Goal: Complete application form

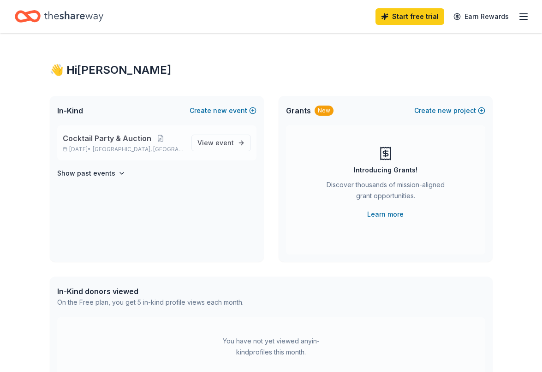
click at [110, 135] on span "Cocktail Party & Auction" at bounding box center [107, 138] width 89 height 11
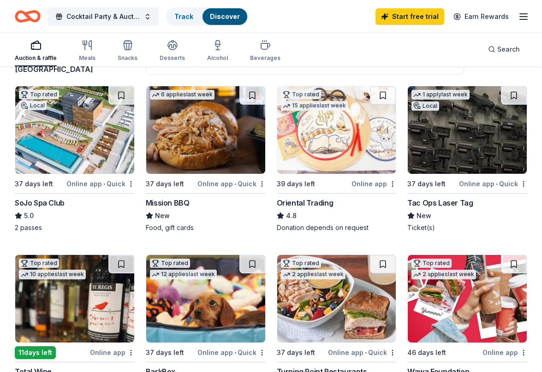
scroll to position [83, 0]
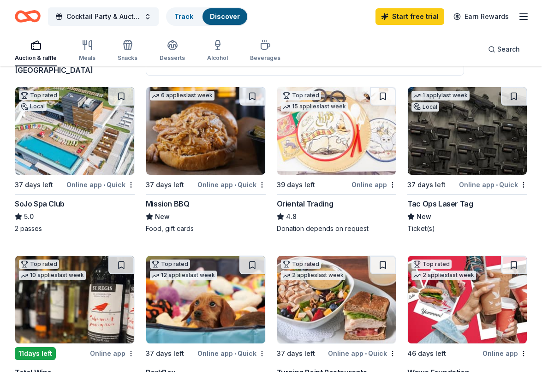
click at [299, 198] on div "Oriental Trading" at bounding box center [305, 203] width 57 height 11
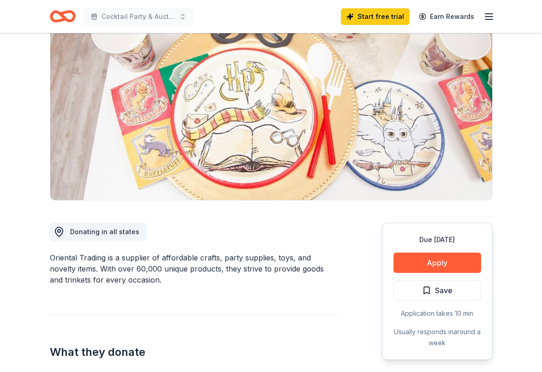
scroll to position [81, 0]
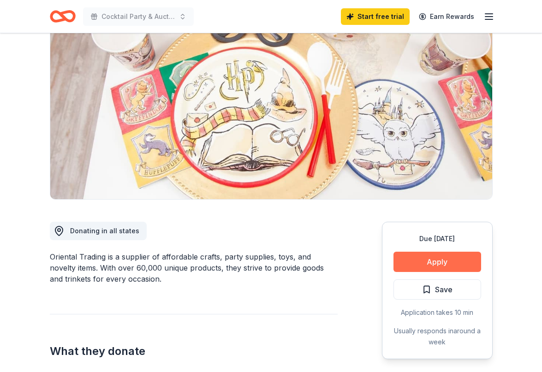
click at [429, 263] on button "Apply" at bounding box center [438, 262] width 88 height 20
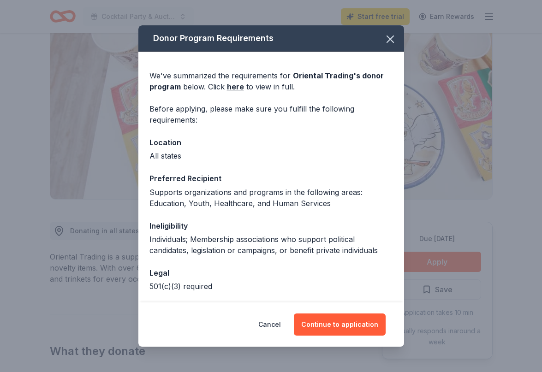
click at [344, 336] on div "Cancel Continue to application" at bounding box center [271, 325] width 266 height 44
click at [346, 328] on button "Continue to application" at bounding box center [340, 325] width 92 height 22
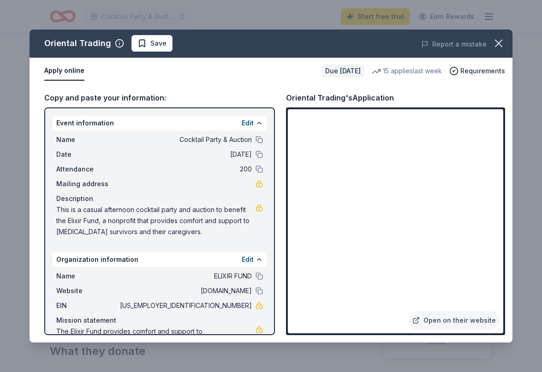
scroll to position [25, 0]
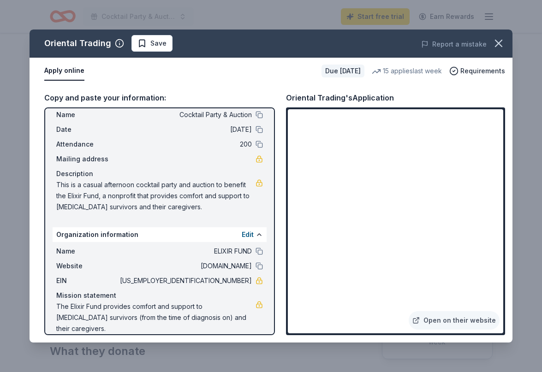
click at [127, 98] on div "Copy and paste your information:" at bounding box center [159, 98] width 231 height 12
click at [72, 69] on button "Apply online" at bounding box center [64, 70] width 40 height 19
